Goal: Transaction & Acquisition: Purchase product/service

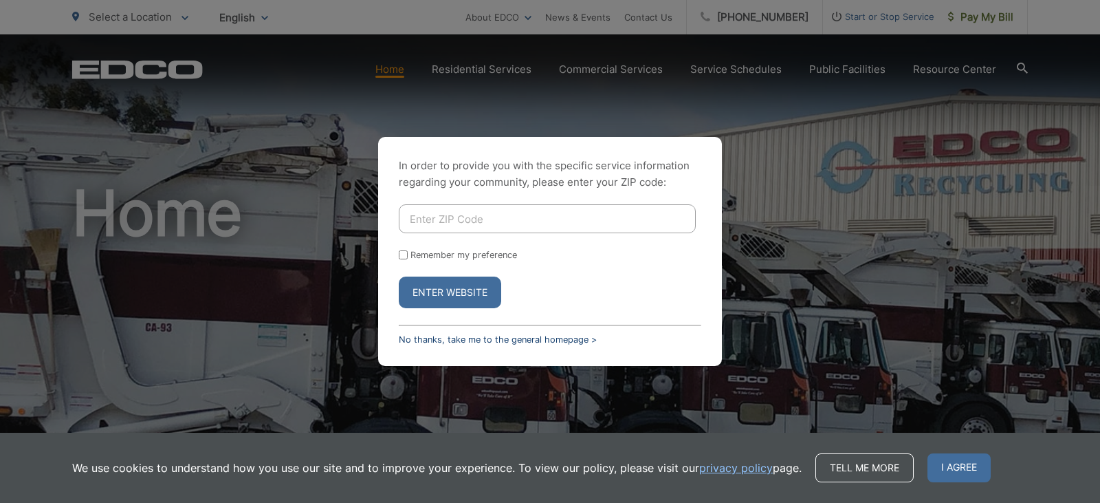
drag, startPoint x: 423, startPoint y: 336, endPoint x: 431, endPoint y: 331, distance: 9.9
click at [424, 337] on link "No thanks, take me to the general homepage >" at bounding box center [498, 339] width 198 height 10
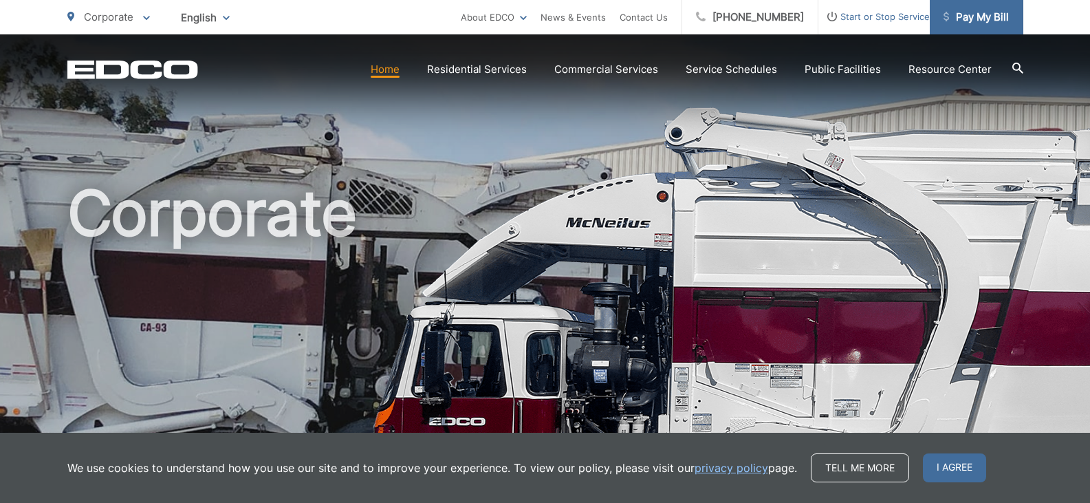
click at [983, 14] on span "Pay My Bill" at bounding box center [975, 17] width 65 height 17
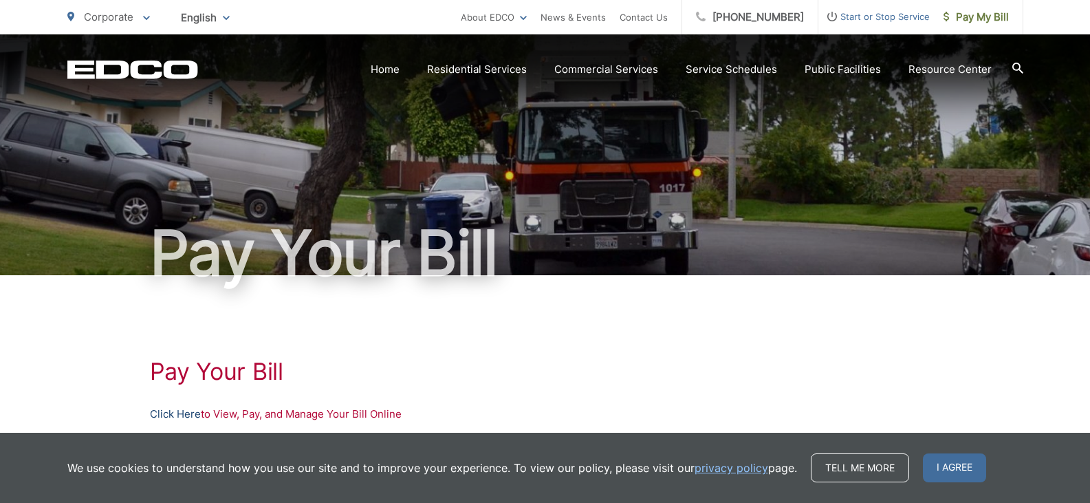
click at [190, 412] on link "Click Here" at bounding box center [175, 414] width 51 height 17
